Goal: Information Seeking & Learning: Learn about a topic

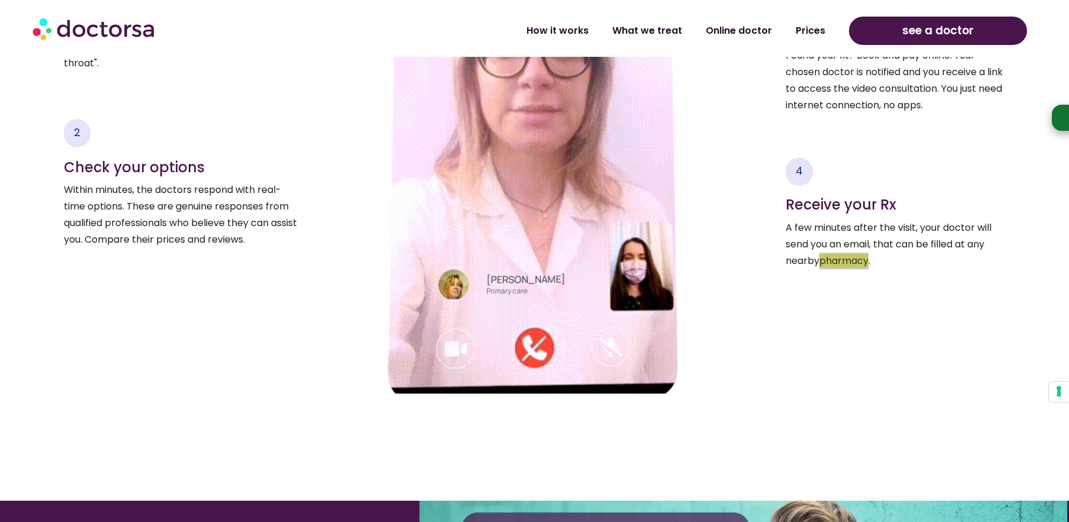
scroll to position [1778, 0]
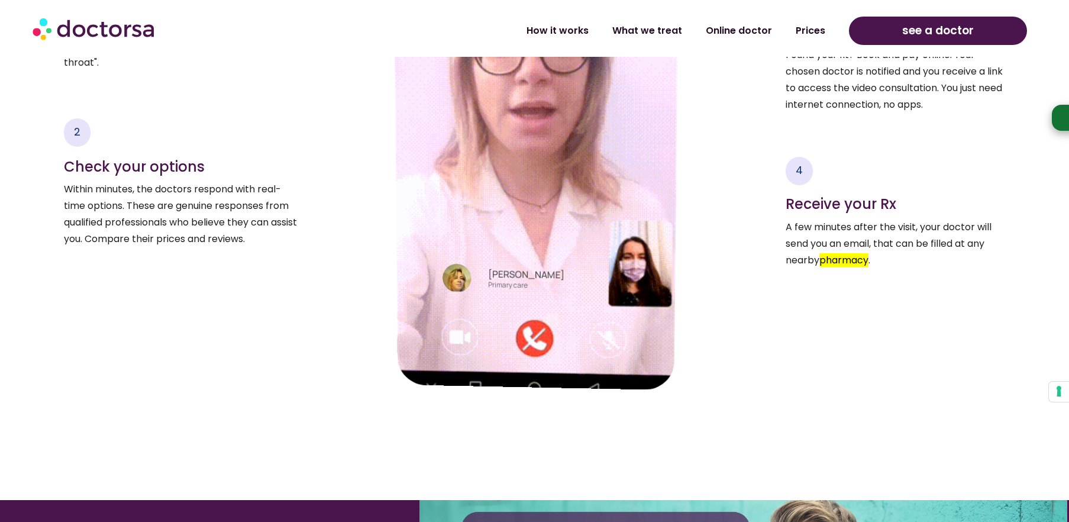
click at [241, 419] on div "Got Sick While Traveling In [GEOGRAPHIC_DATA]? See a local doctor online in [GE…" at bounding box center [534, 148] width 1069 height 3740
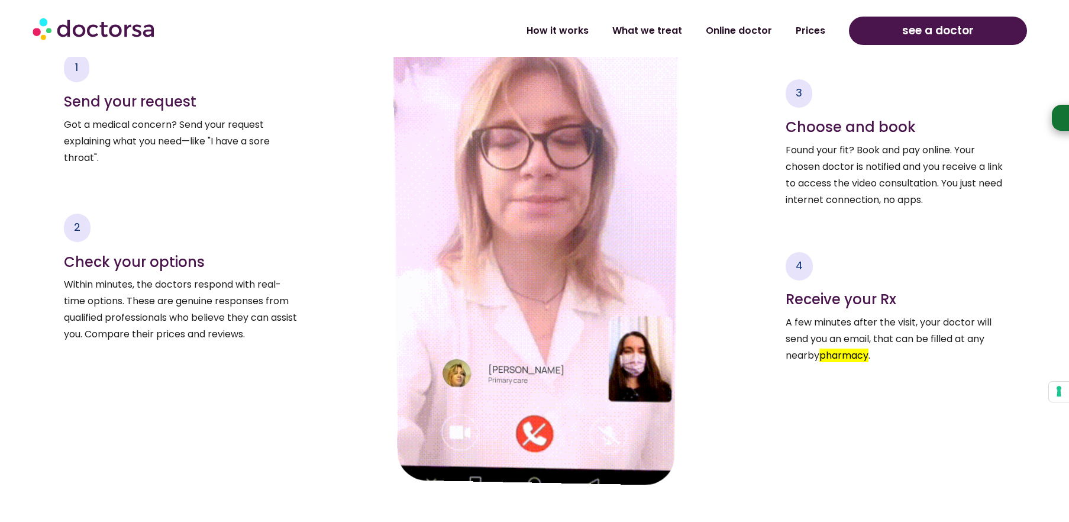
scroll to position [1683, 0]
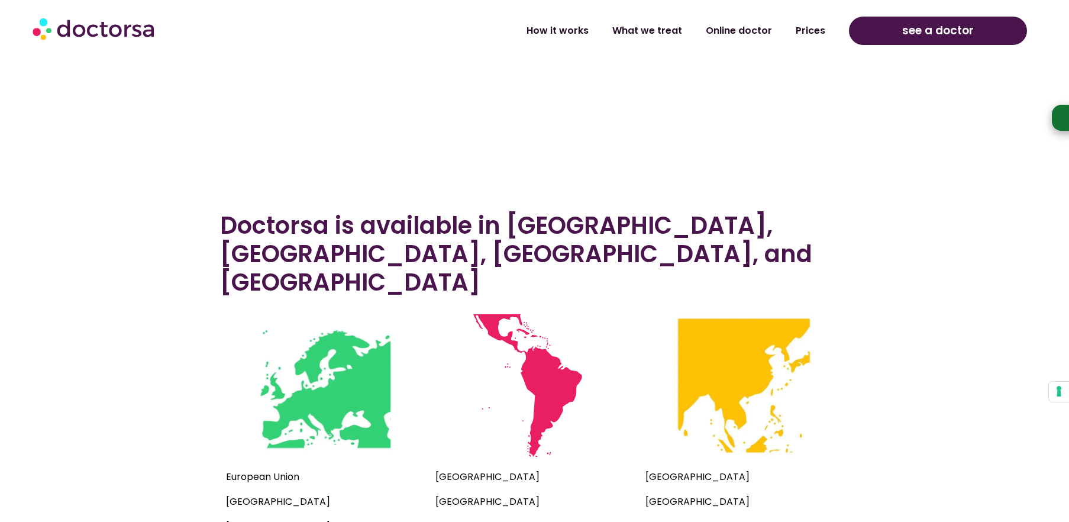
scroll to position [380, 0]
click at [137, 305] on section "Doctorsa is available in [GEOGRAPHIC_DATA], [GEOGRAPHIC_DATA], [GEOGRAPHIC_DATA…" at bounding box center [534, 374] width 1069 height 350
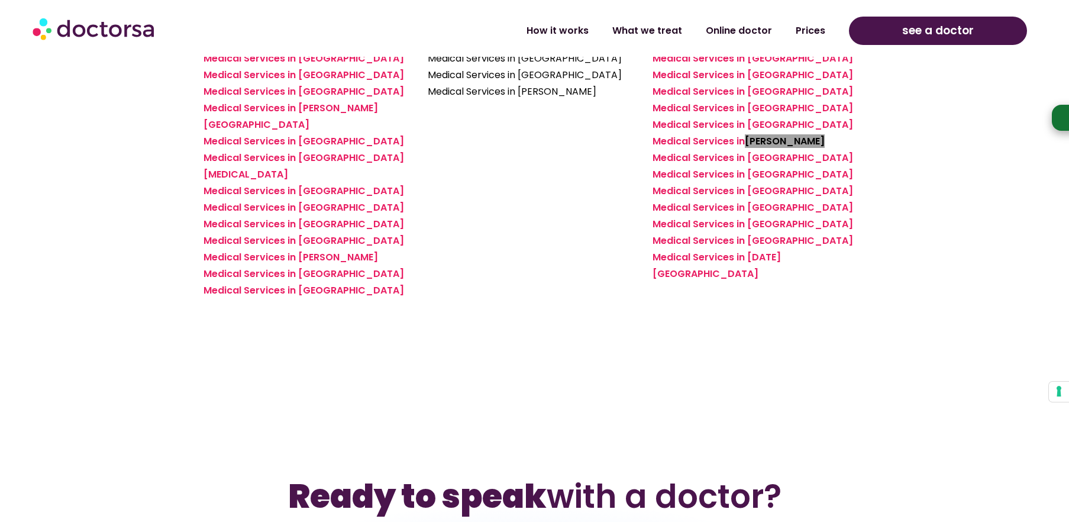
scroll to position [4510, 0]
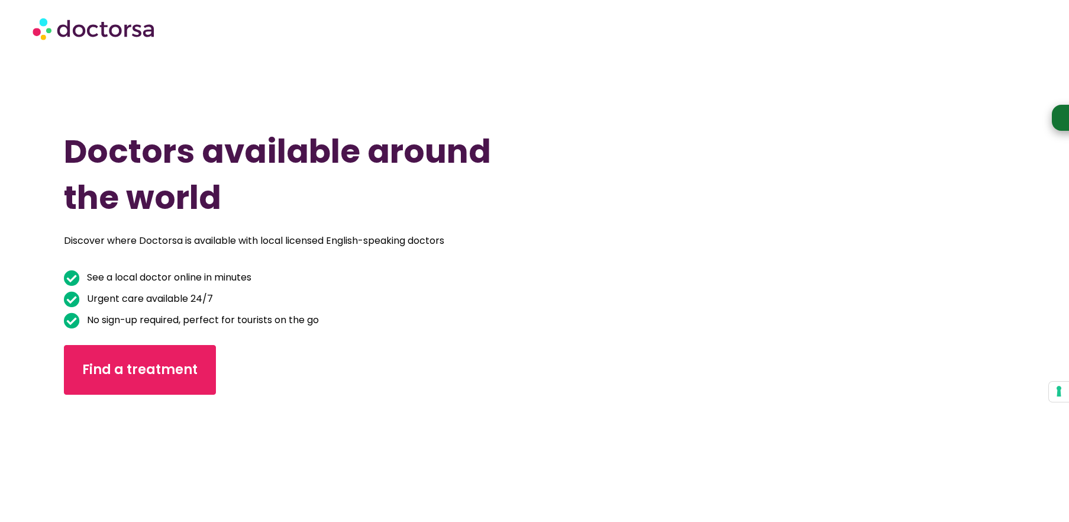
click at [463, 381] on div "Find a treatment" at bounding box center [464, 370] width 800 height 50
drag, startPoint x: 88, startPoint y: 276, endPoint x: 266, endPoint y: 276, distance: 178.7
click at [266, 276] on li "See a local doctor online in minutes" at bounding box center [464, 278] width 800 height 19
copy span "See a local doctor online in minutes"
click at [557, 286] on li "See a local doctor online in minutes" at bounding box center [464, 278] width 800 height 19
